Goal: Task Accomplishment & Management: Complete application form

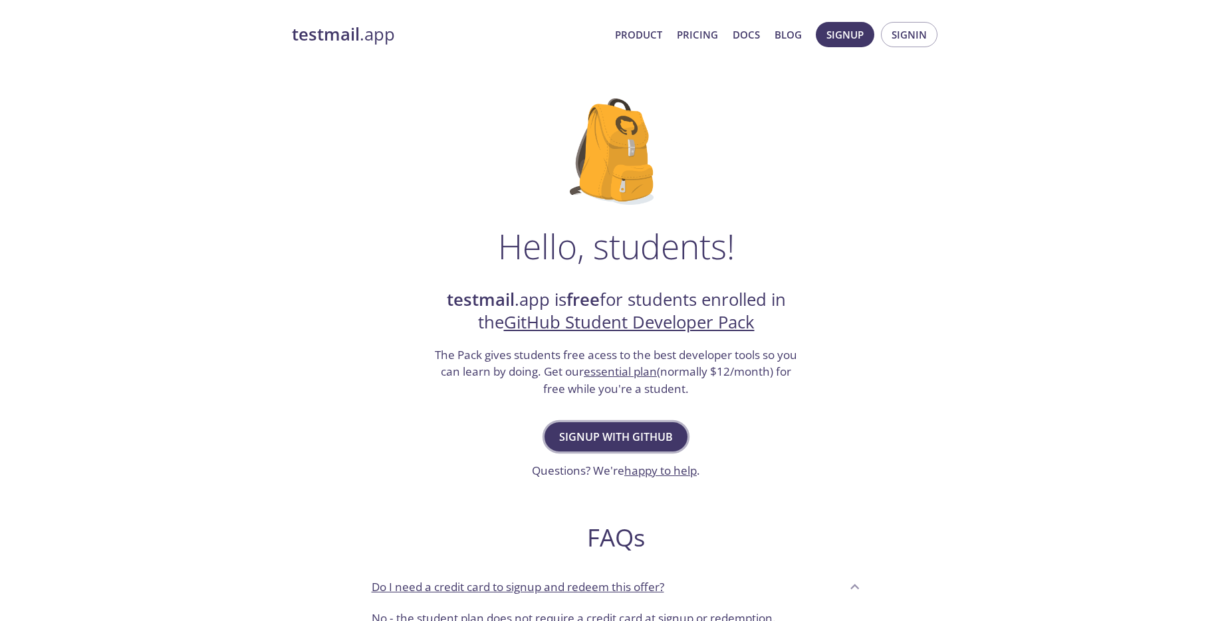
click at [638, 430] on span "Signup with GitHub" at bounding box center [616, 436] width 114 height 19
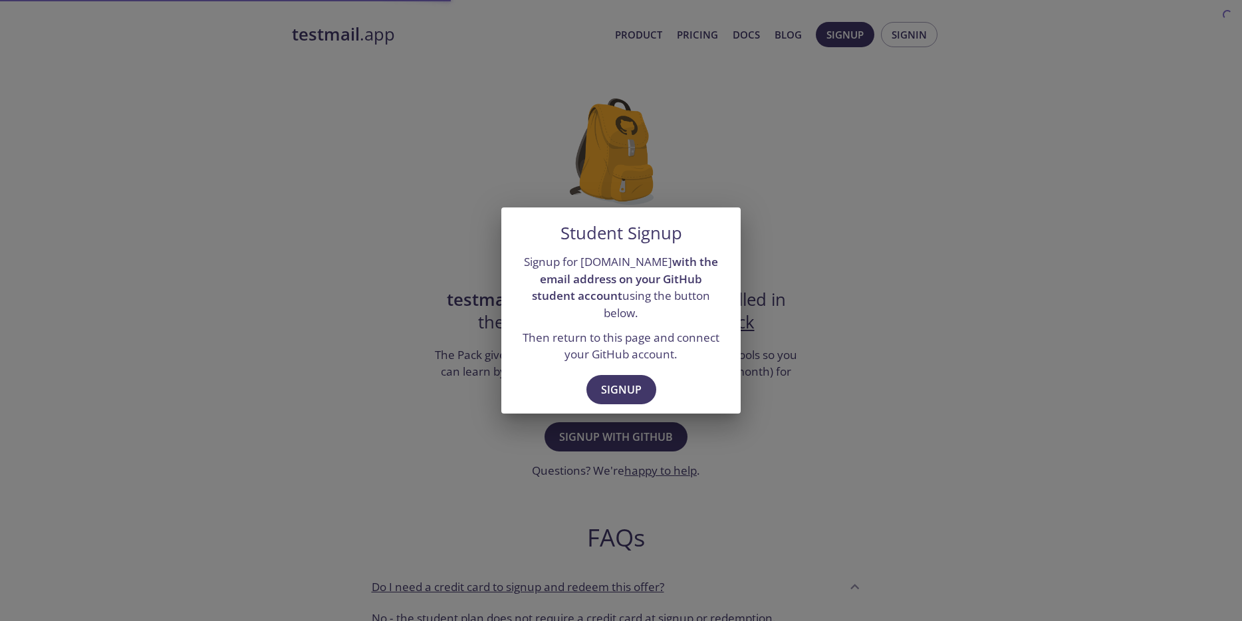
click at [627, 368] on div "Signup" at bounding box center [620, 391] width 239 height 46
click at [631, 380] on span "Signup" at bounding box center [621, 389] width 41 height 19
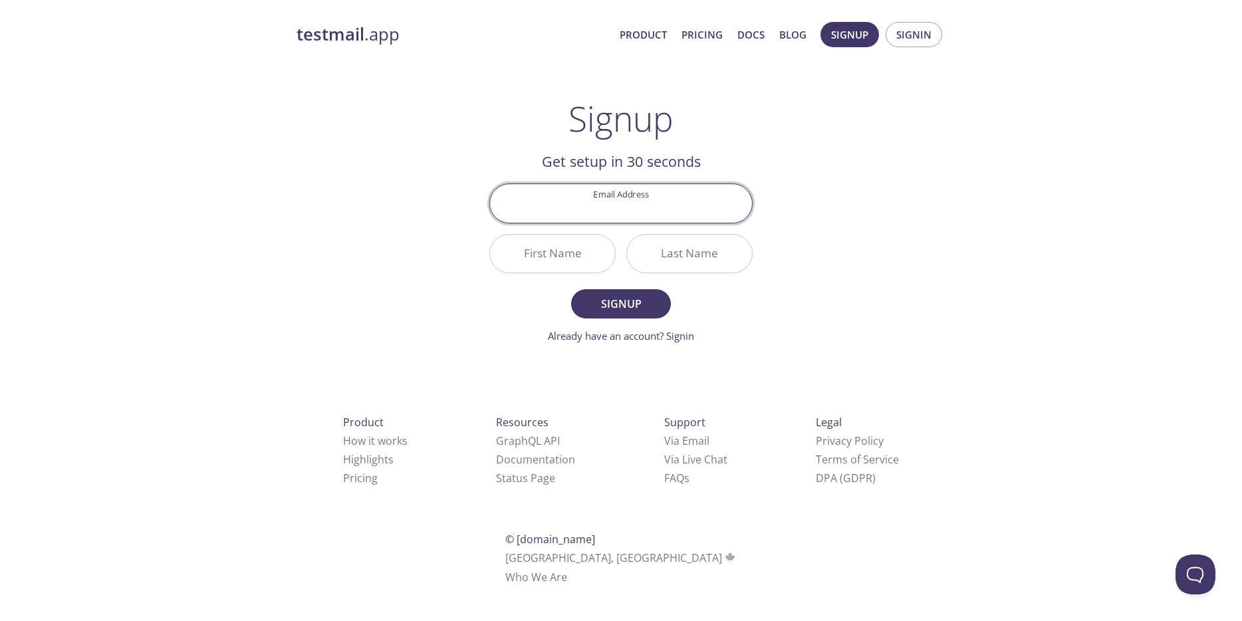
click at [653, 203] on input "Email Address" at bounding box center [621, 203] width 262 height 38
type input "[EMAIL_ADDRESS][DOMAIN_NAME]"
click at [600, 257] on input "First Name" at bounding box center [552, 254] width 125 height 38
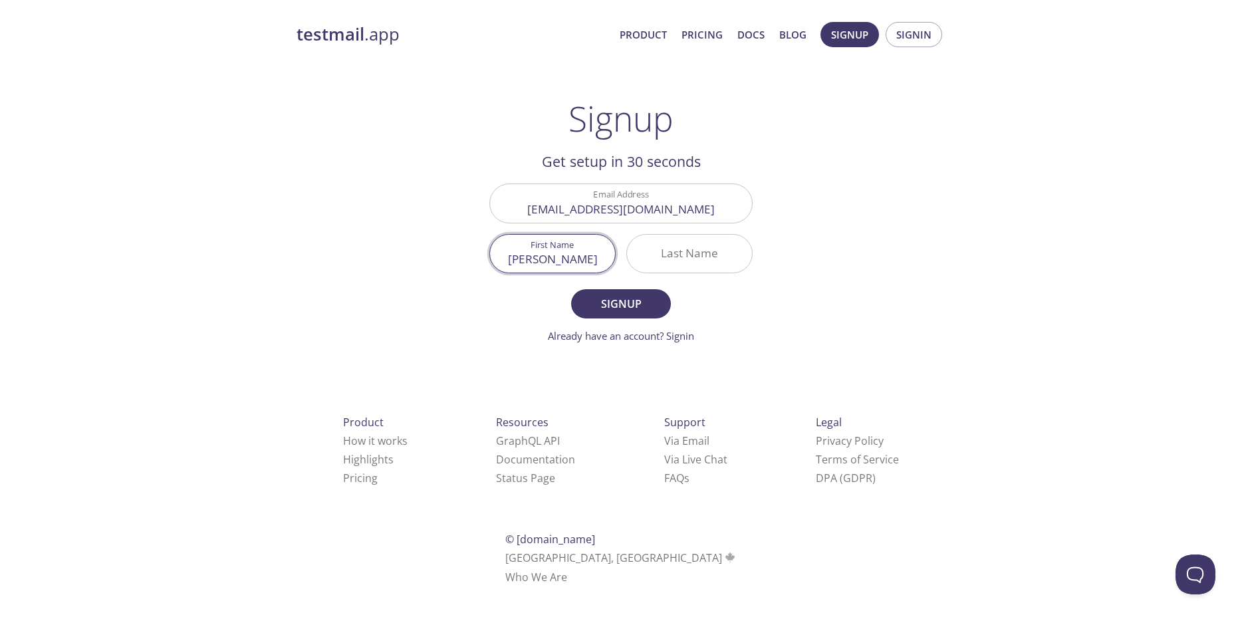
type input "[PERSON_NAME]"
click at [635, 263] on input "Last Name" at bounding box center [689, 254] width 125 height 38
type input "Raffael"
click at [634, 298] on span "Signup" at bounding box center [621, 303] width 70 height 19
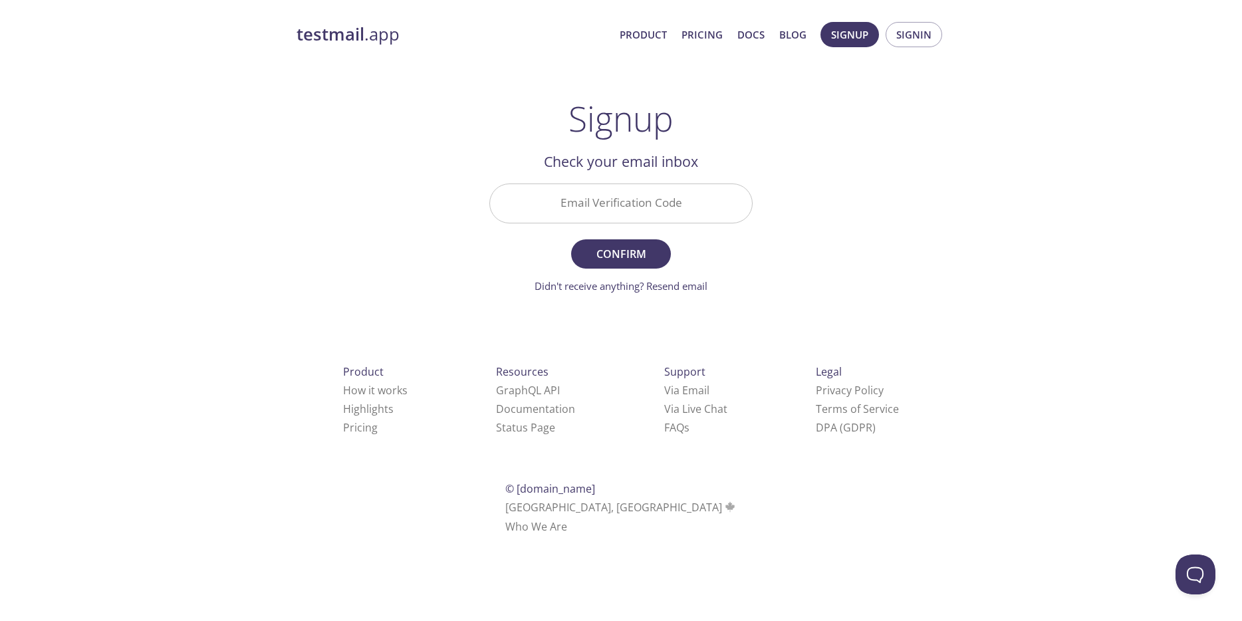
click at [609, 211] on input "Email Verification Code" at bounding box center [621, 203] width 262 height 38
paste input "Q4UEHB3"
type input "Q4UEHB3"
click at [603, 262] on span "Confirm" at bounding box center [621, 254] width 70 height 19
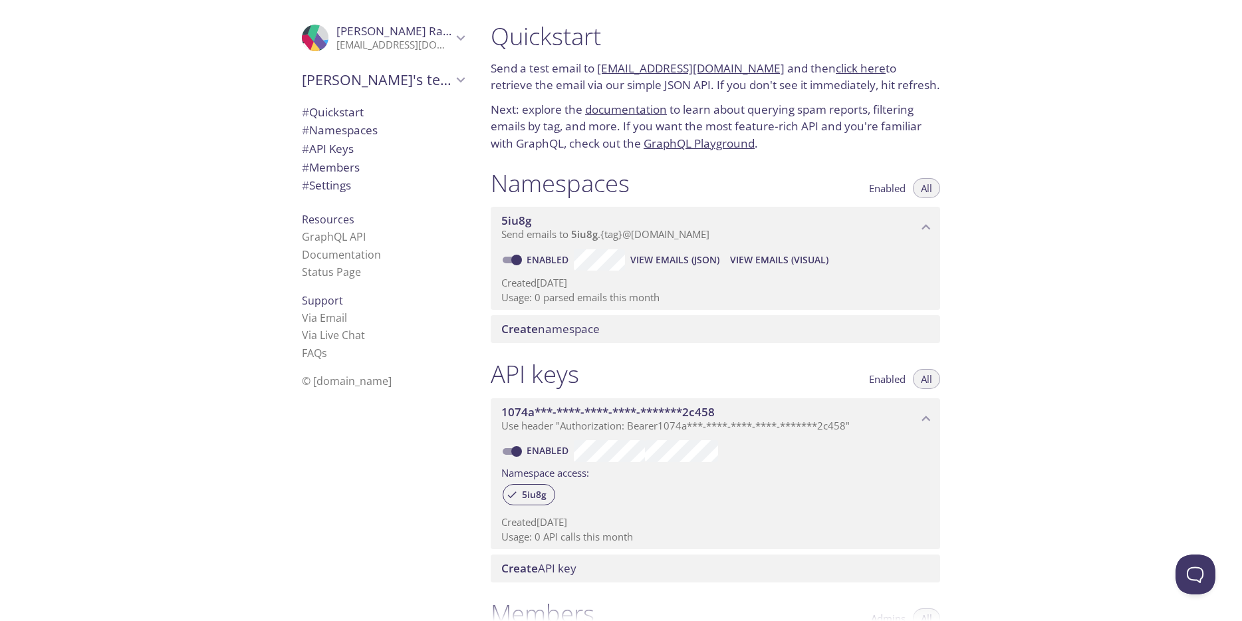
click at [839, 64] on link "click here" at bounding box center [860, 67] width 50 height 15
click at [346, 135] on span "# Namespaces" at bounding box center [340, 129] width 76 height 15
click at [348, 145] on span "# API Keys" at bounding box center [383, 148] width 162 height 17
click at [595, 320] on div "Create namespace" at bounding box center [715, 329] width 449 height 28
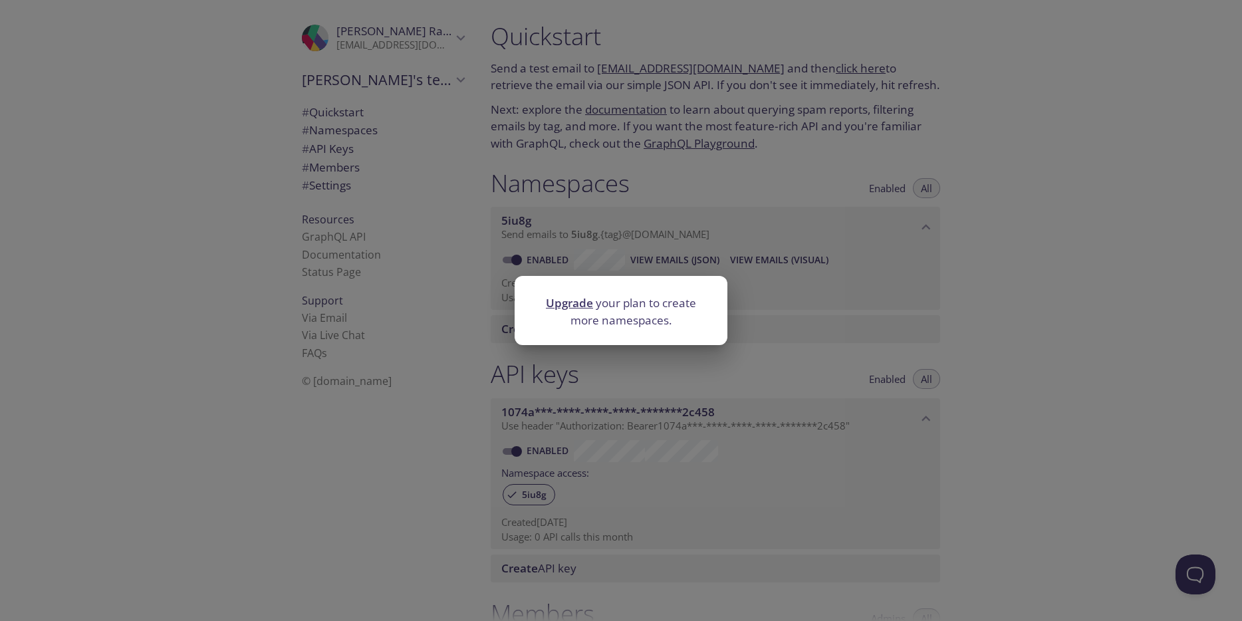
click at [665, 263] on div "Upgrade your plan to create more namespaces." at bounding box center [621, 310] width 1242 height 621
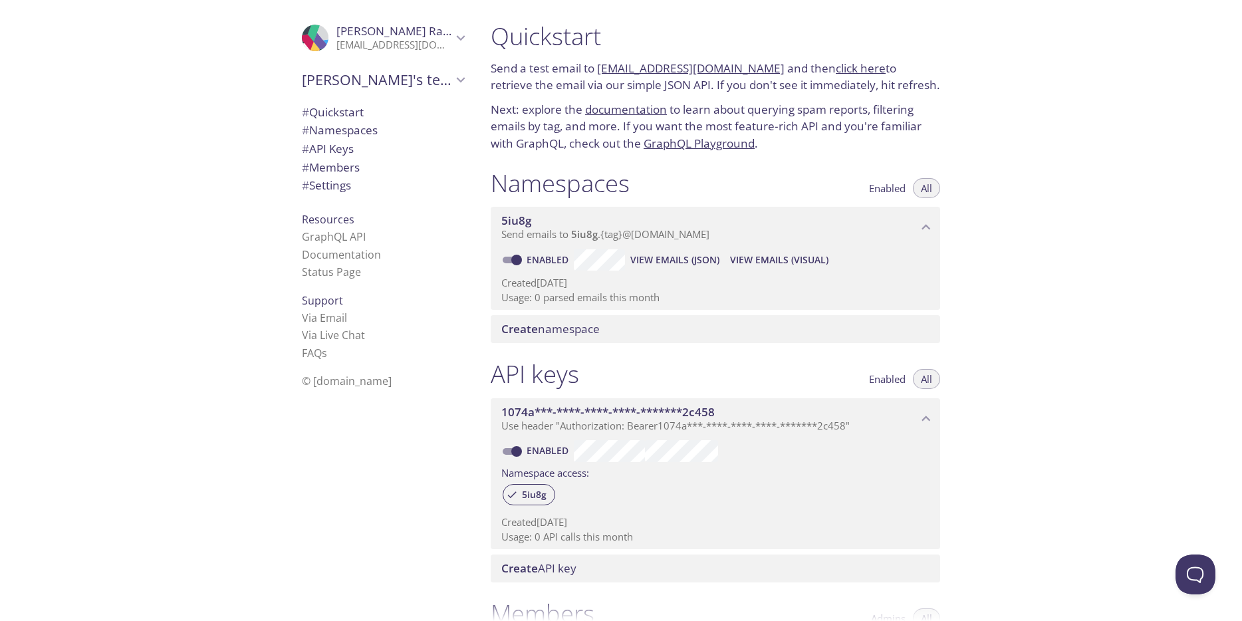
click at [558, 318] on div "Create namespace" at bounding box center [715, 329] width 449 height 28
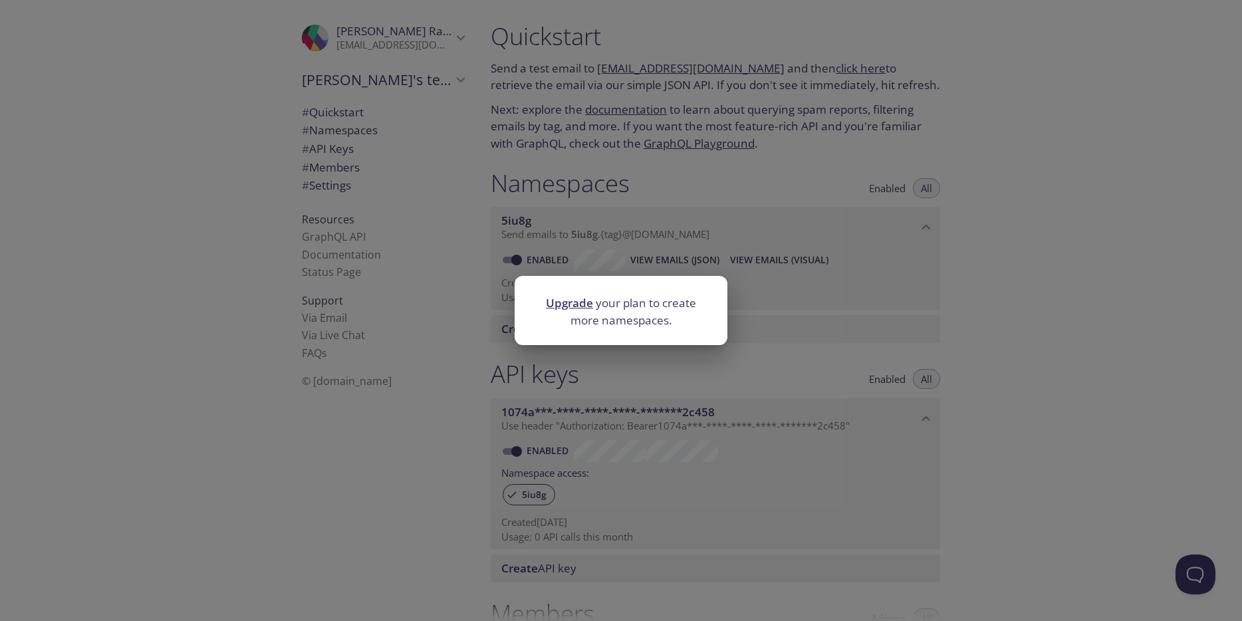
click at [556, 298] on link "Upgrade" at bounding box center [569, 302] width 47 height 15
